Goal: Entertainment & Leisure: Consume media (video, audio)

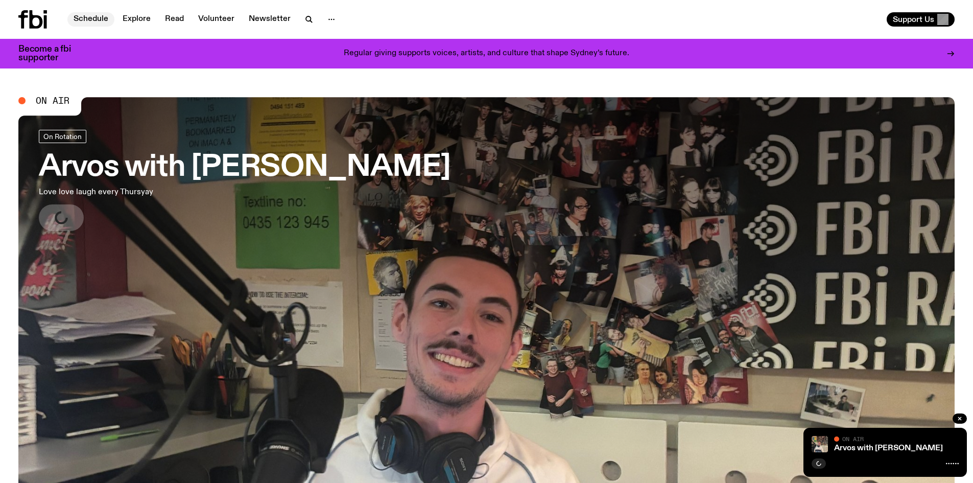
click at [89, 18] on link "Schedule" at bounding box center [90, 19] width 47 height 14
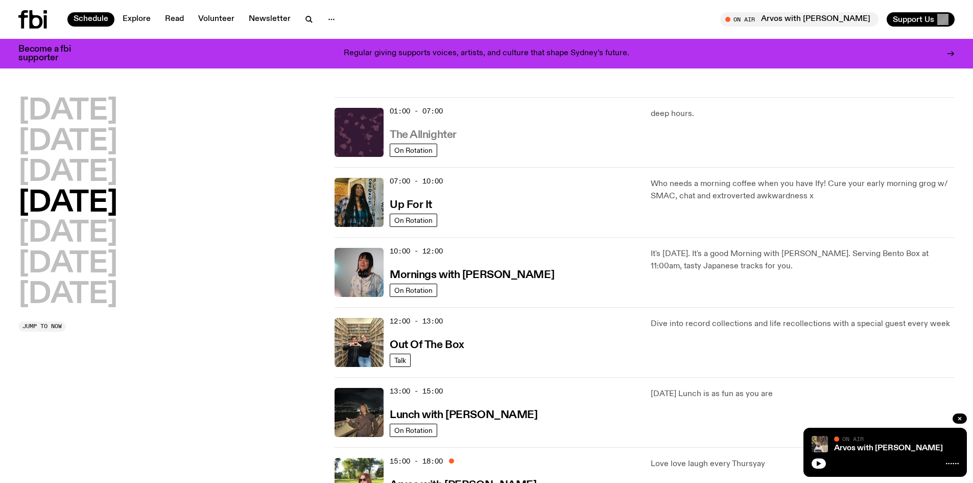
click at [416, 133] on h3 "The Allnighter" at bounding box center [423, 135] width 67 height 11
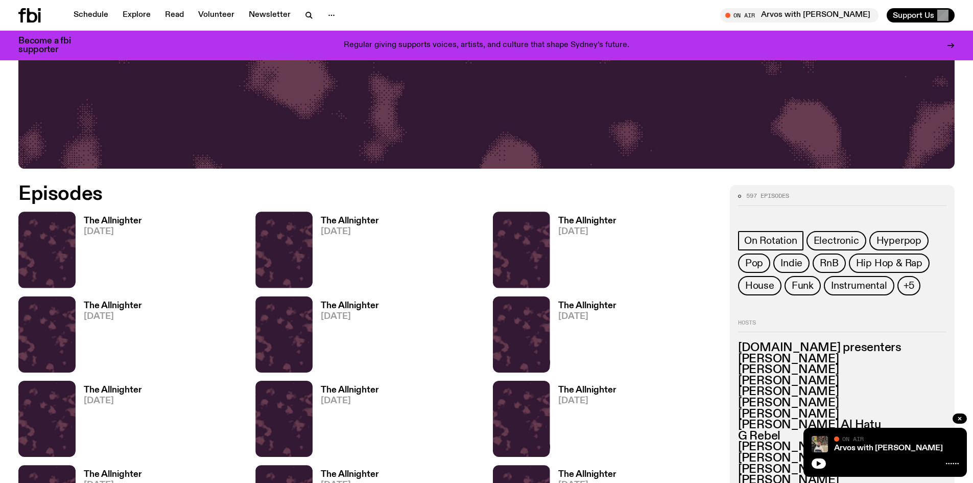
scroll to position [505, 0]
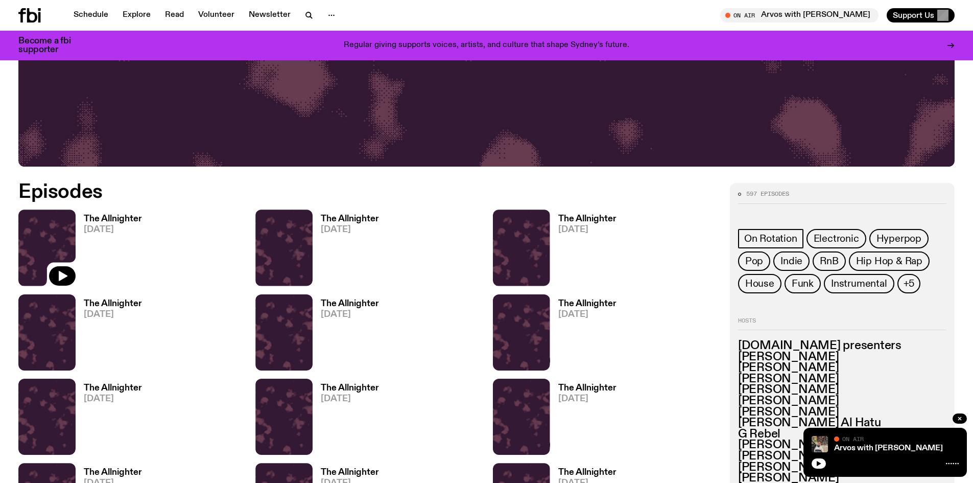
click at [49, 252] on img at bounding box center [46, 247] width 57 height 76
